Goal: Task Accomplishment & Management: Complete application form

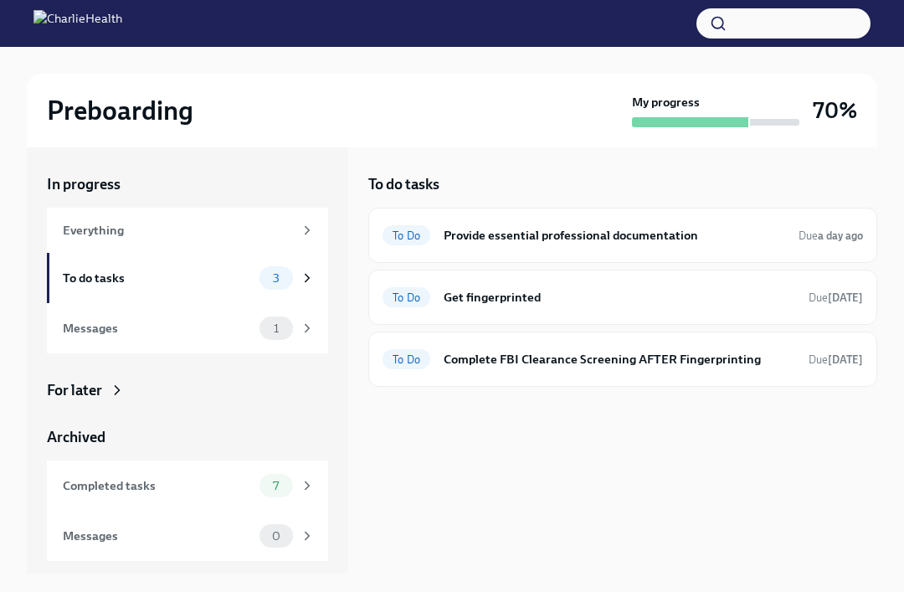
click at [682, 229] on h6 "Provide essential professional documentation" at bounding box center [615, 235] width 342 height 18
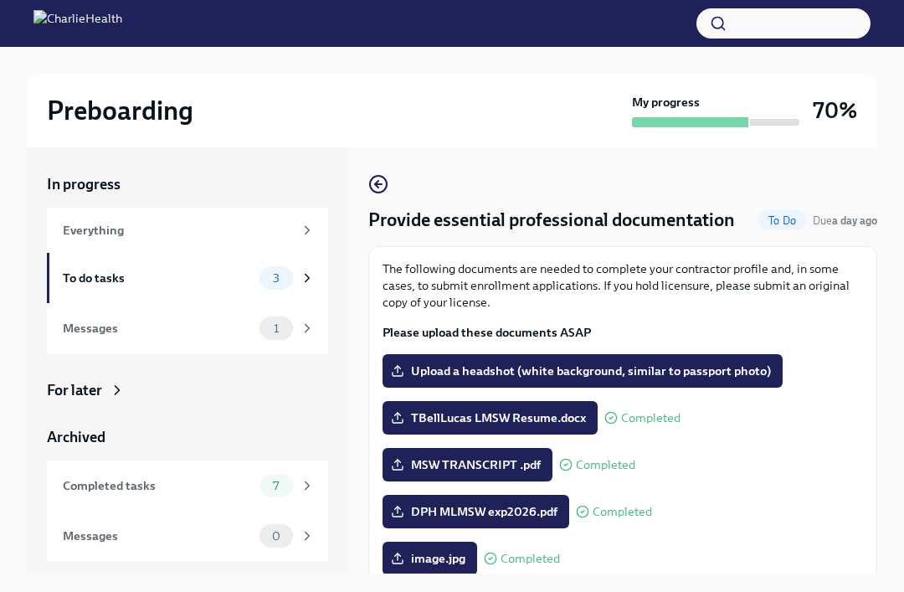
click at [738, 369] on span "Upload a headshot (white background, similar to passport photo)" at bounding box center [582, 371] width 377 height 17
click at [0, 0] on input "Upload a headshot (white background, similar to passport photo)" at bounding box center [0, 0] width 0 height 0
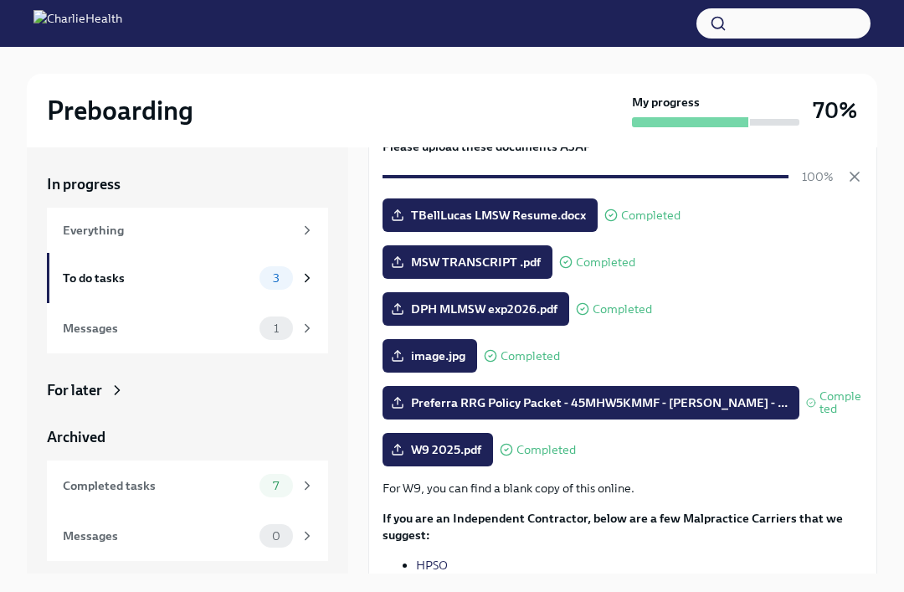
scroll to position [223, 0]
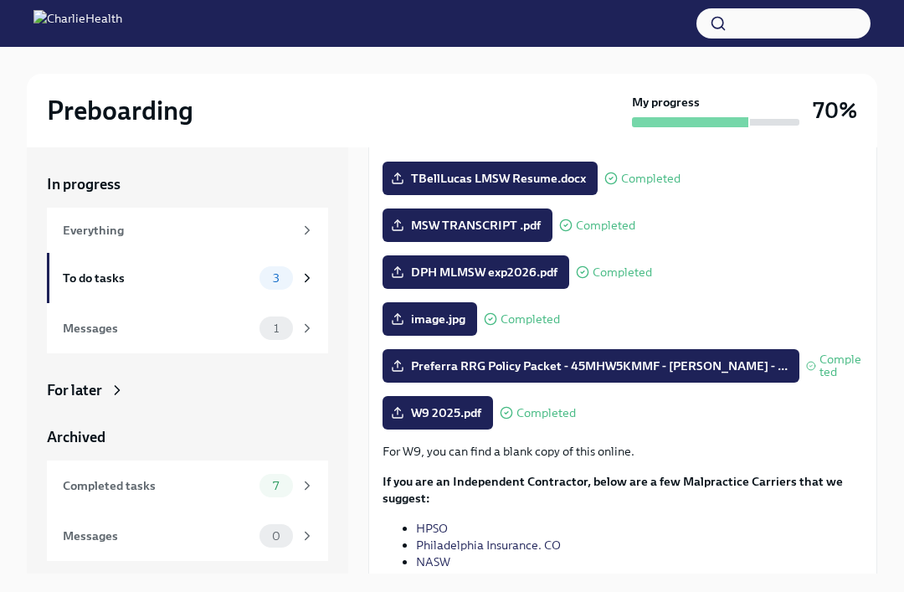
click at [825, 278] on div "DPH MLMSW exp2026.pdf Completed" at bounding box center [623, 271] width 481 height 33
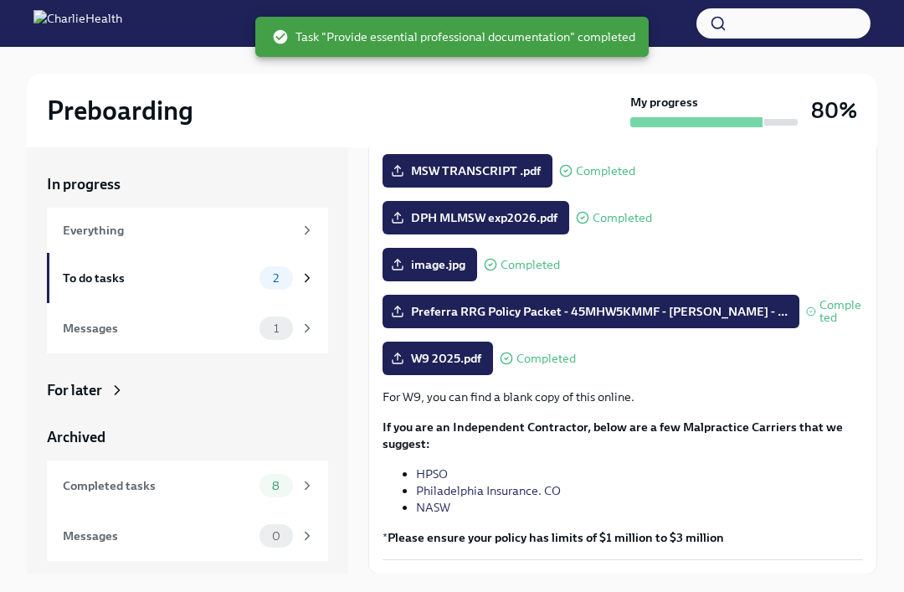
scroll to position [293, 0]
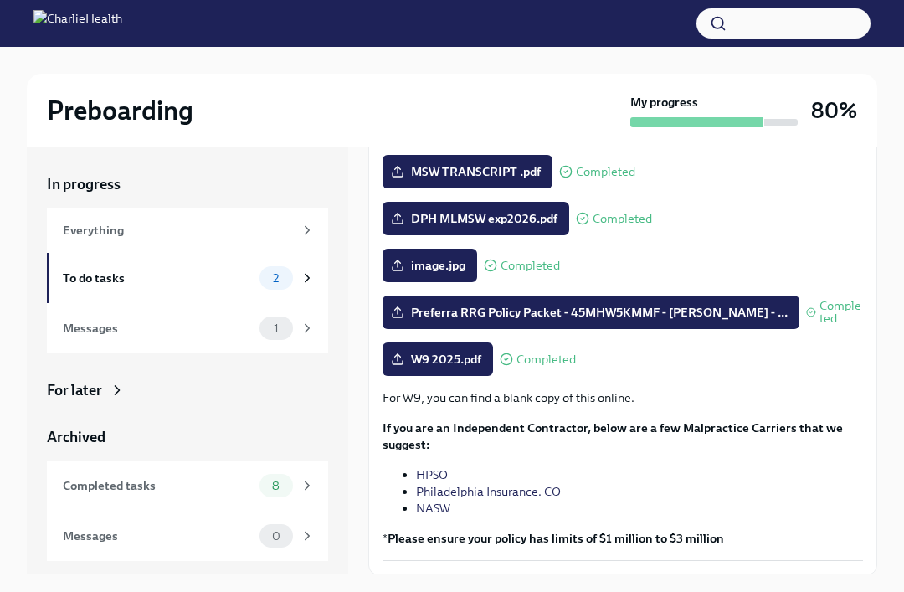
click at [271, 271] on div "2" at bounding box center [276, 277] width 33 height 23
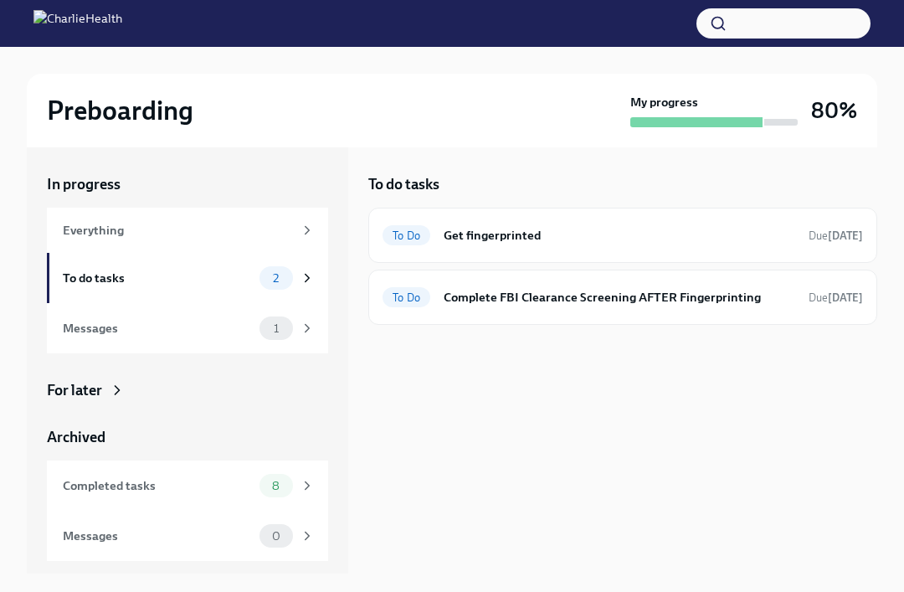
click at [298, 317] on div "1" at bounding box center [287, 328] width 55 height 23
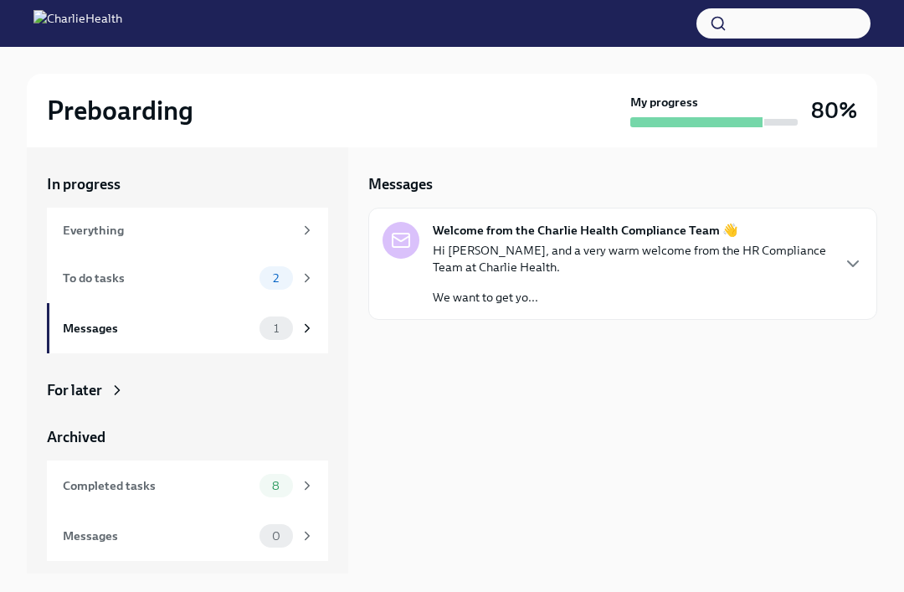
click at [754, 274] on p "Hi Talena, and a very warm welcome from the HR Compliance Team at Charlie Healt…" at bounding box center [631, 258] width 397 height 33
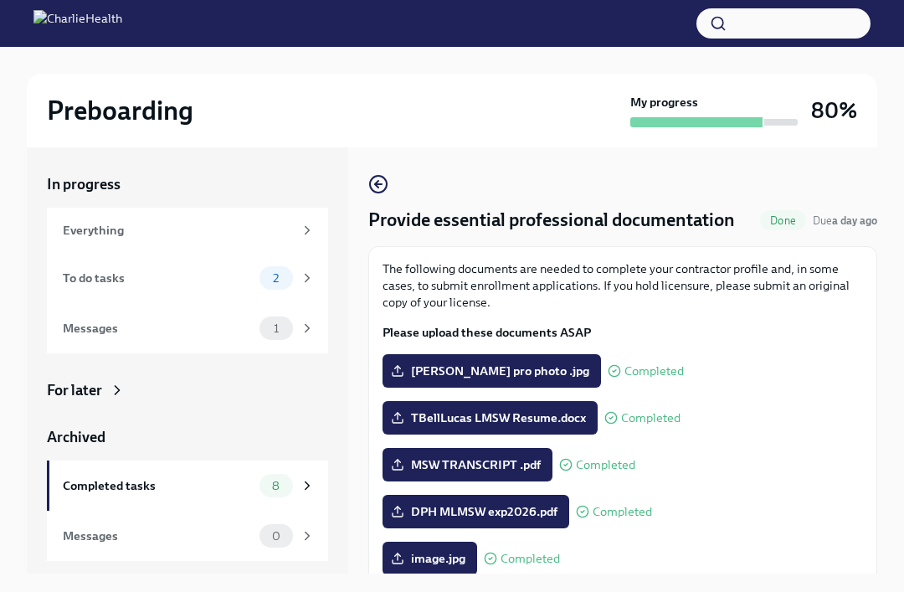
click at [294, 281] on div "2" at bounding box center [287, 277] width 55 height 23
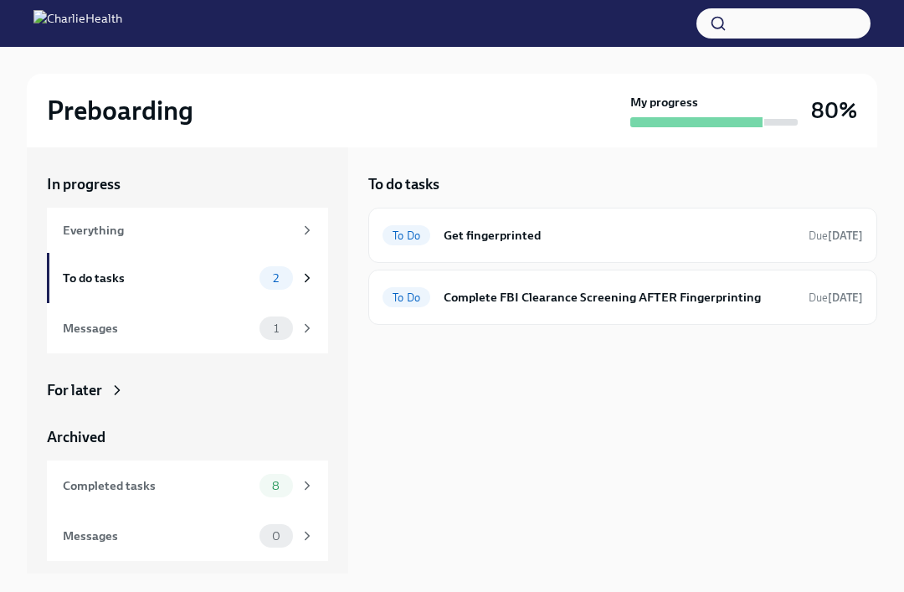
click at [238, 478] on div "Completed tasks" at bounding box center [158, 486] width 190 height 18
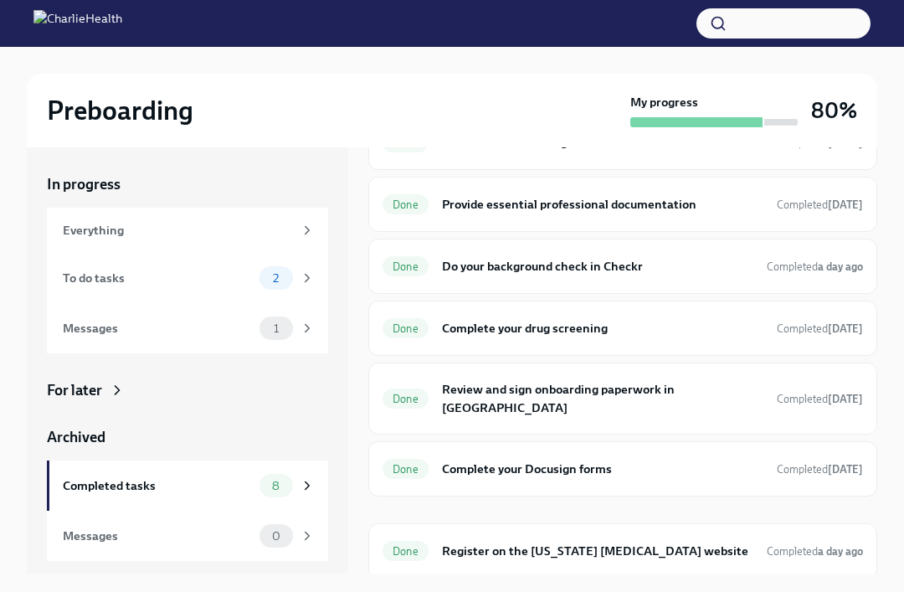
scroll to position [94, 0]
click at [832, 392] on span "Completed today" at bounding box center [820, 398] width 86 height 13
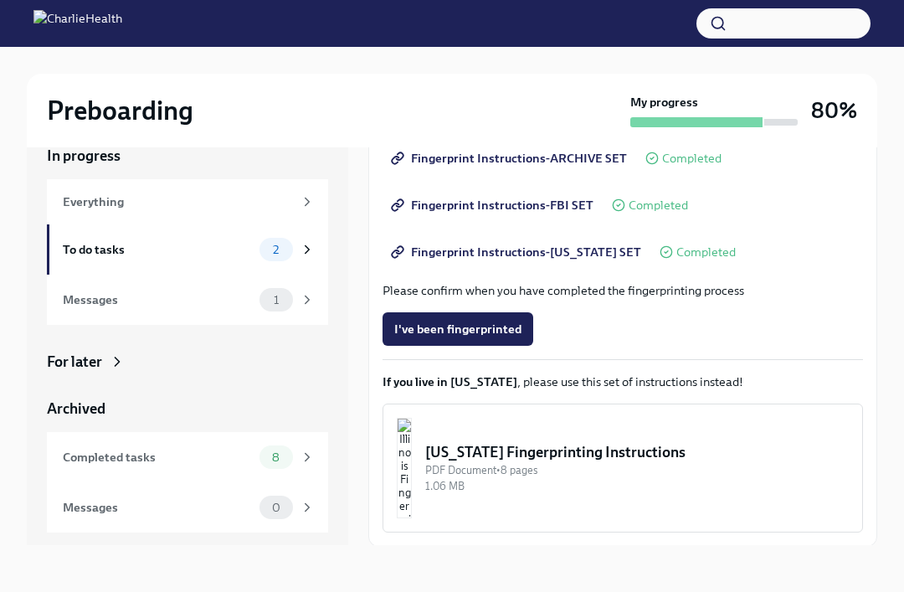
scroll to position [312, 0]
